Goal: Task Accomplishment & Management: Use online tool/utility

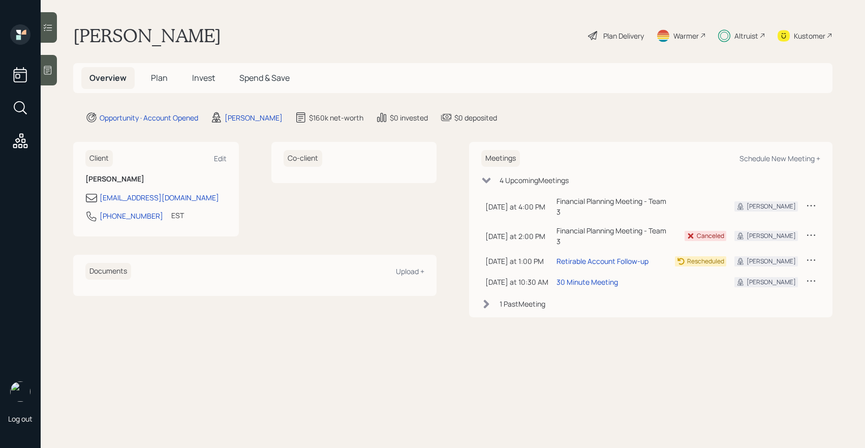
click at [204, 78] on span "Invest" at bounding box center [203, 77] width 23 height 11
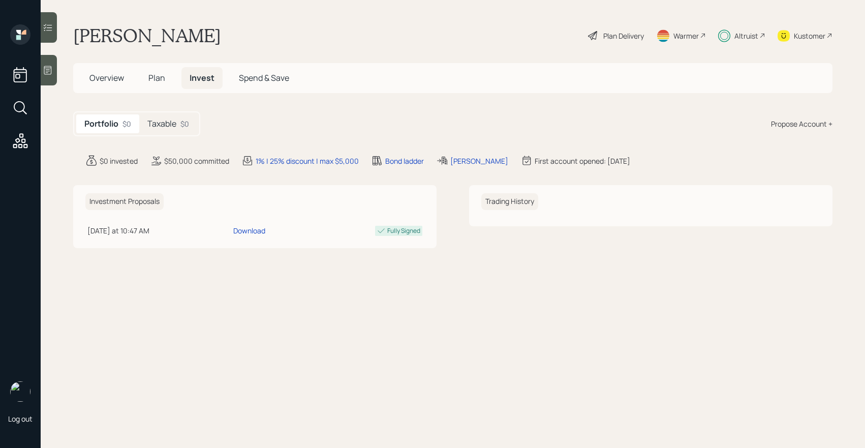
click at [612, 36] on div "Plan Delivery" at bounding box center [624, 36] width 41 height 11
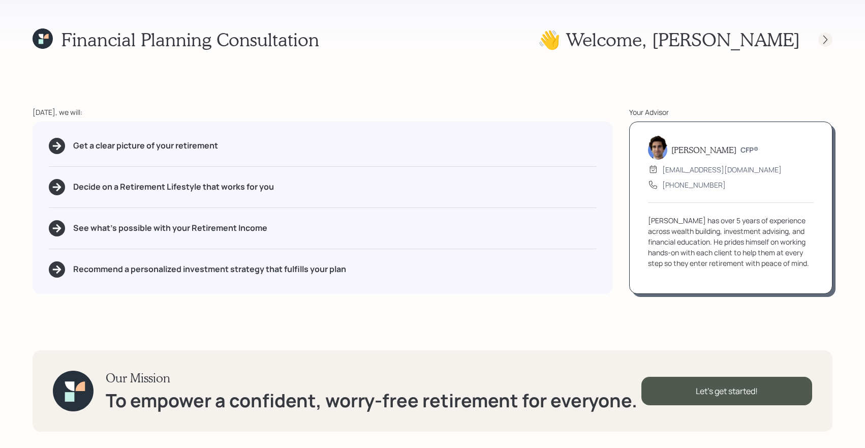
click at [824, 41] on icon at bounding box center [826, 40] width 10 height 10
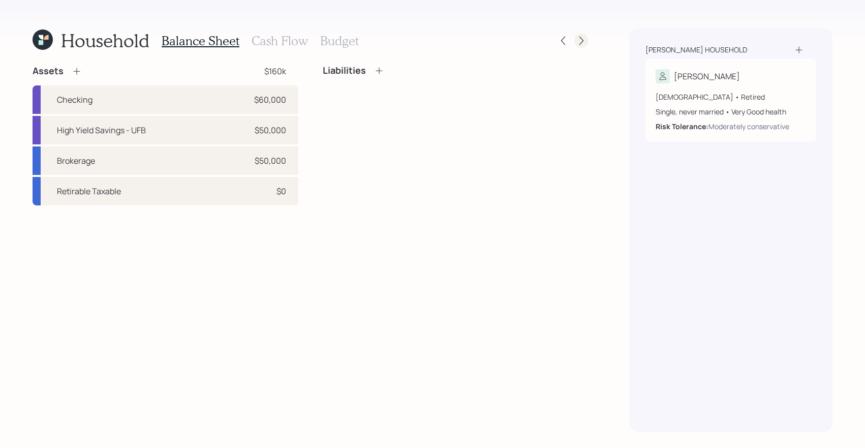
click at [587, 41] on div at bounding box center [582, 41] width 14 height 14
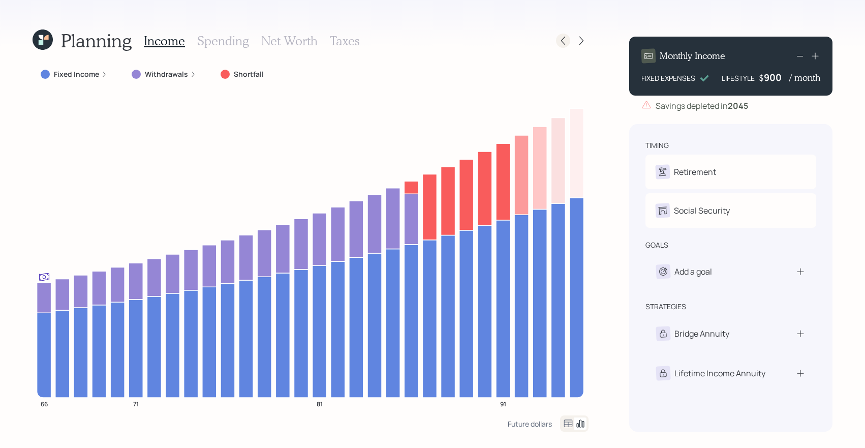
click at [563, 43] on icon at bounding box center [563, 41] width 10 height 10
